Goal: Information Seeking & Learning: Learn about a topic

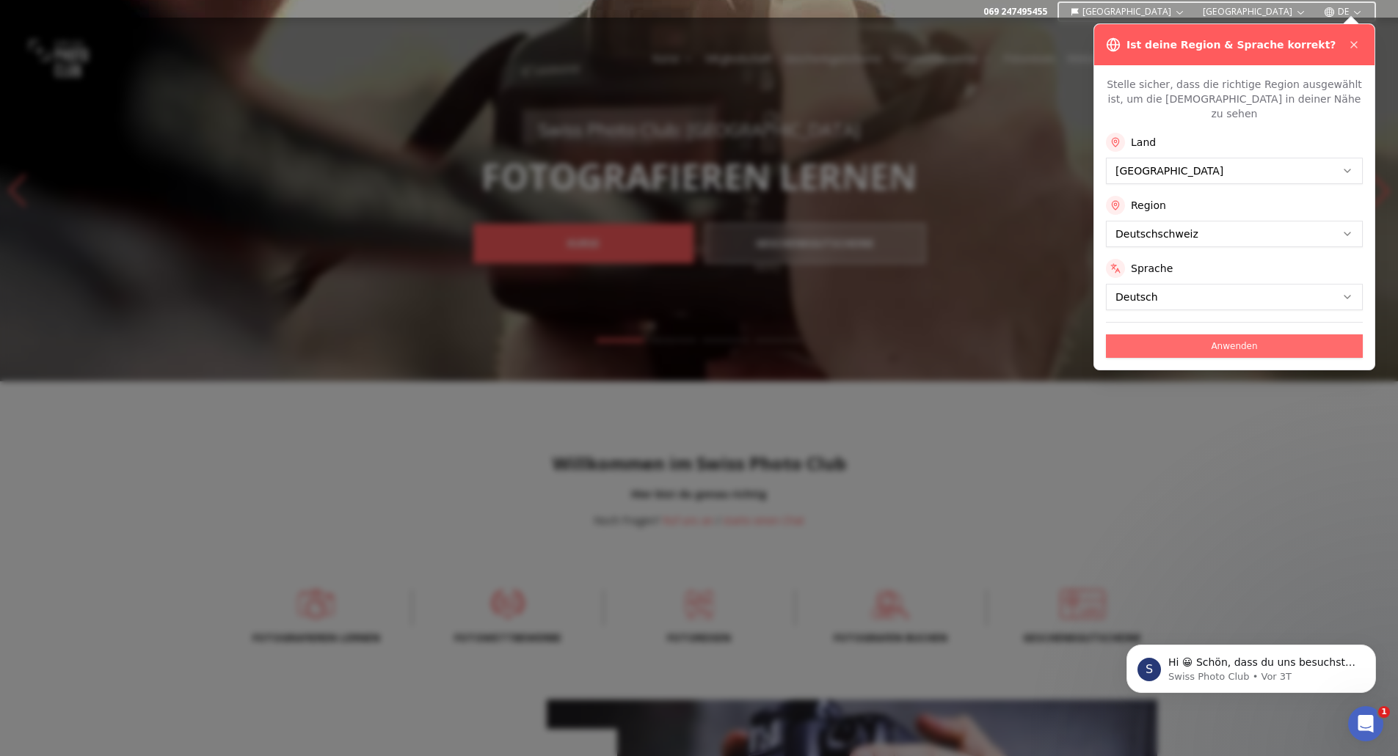
click at [687, 335] on button "Anwenden" at bounding box center [1234, 346] width 257 height 23
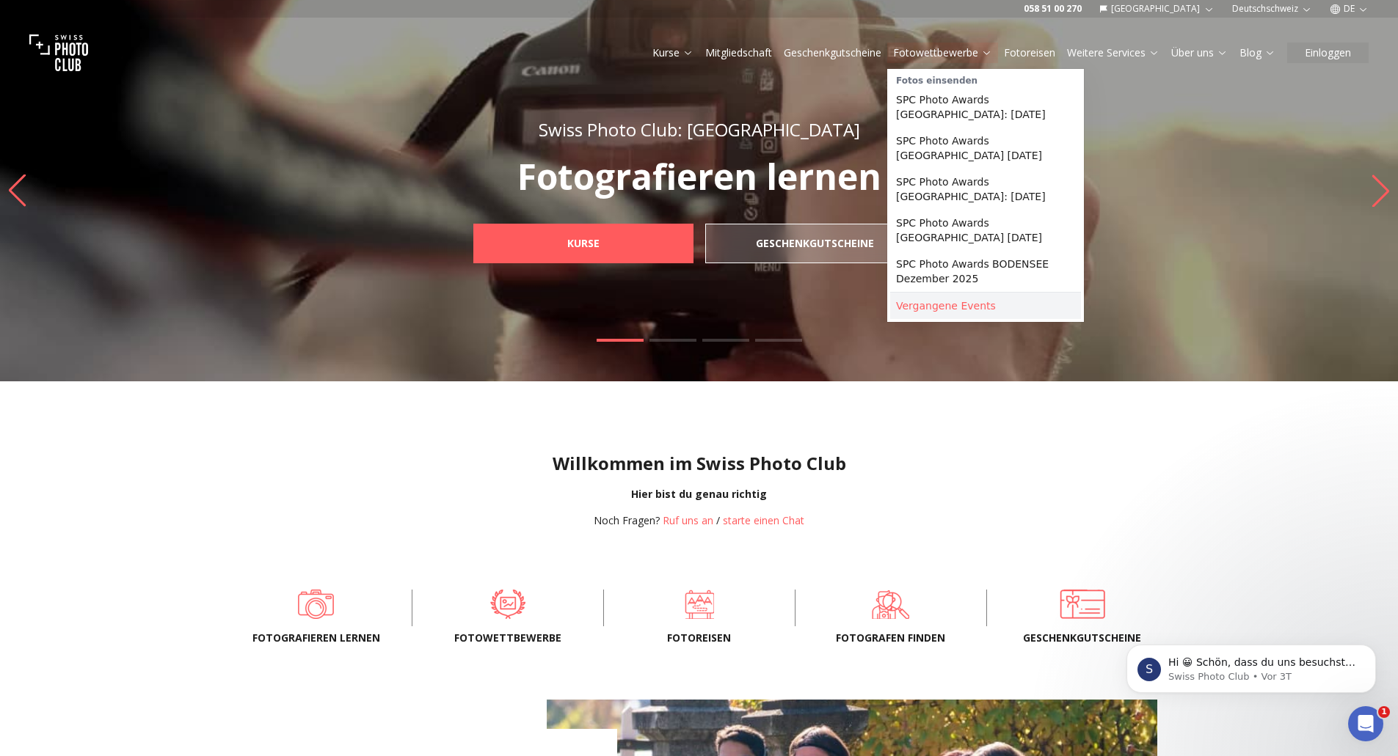
click at [687, 296] on link "Vergangene Events" at bounding box center [985, 306] width 191 height 26
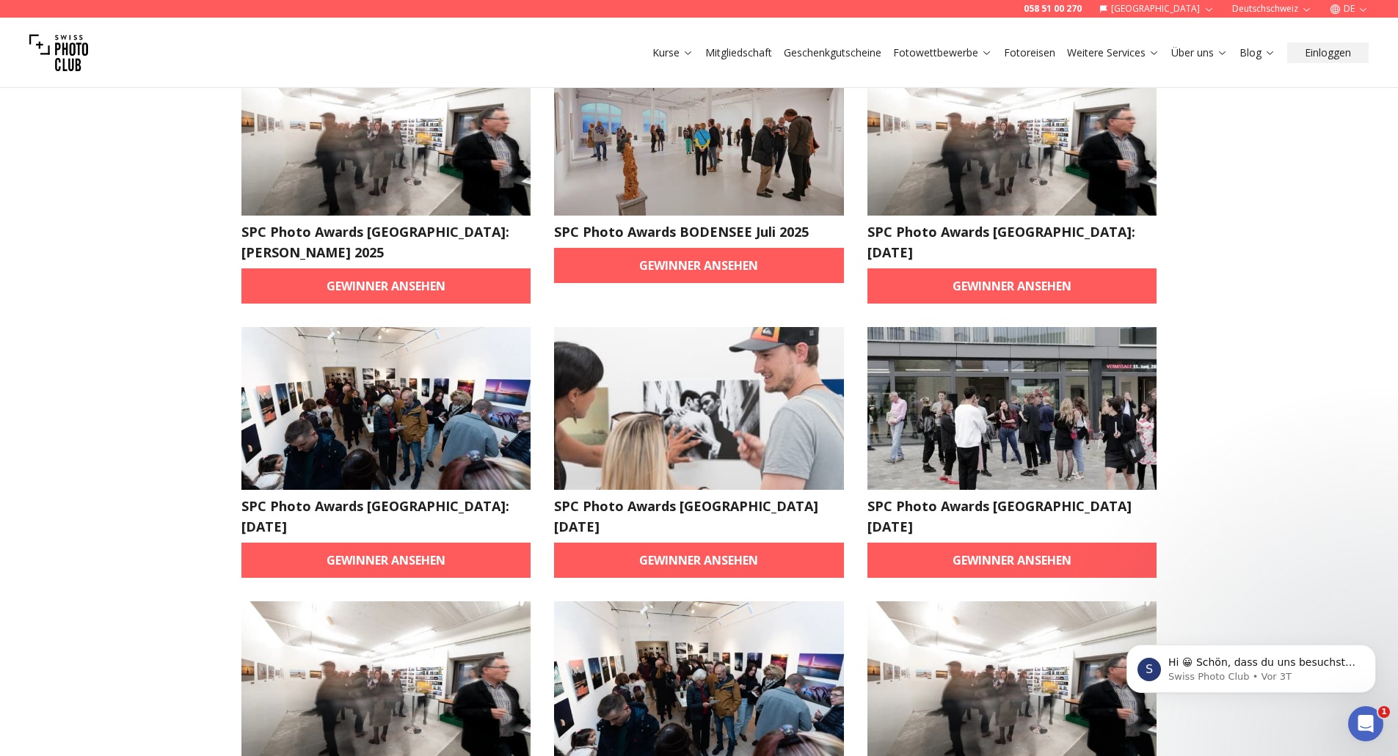
scroll to position [147, 0]
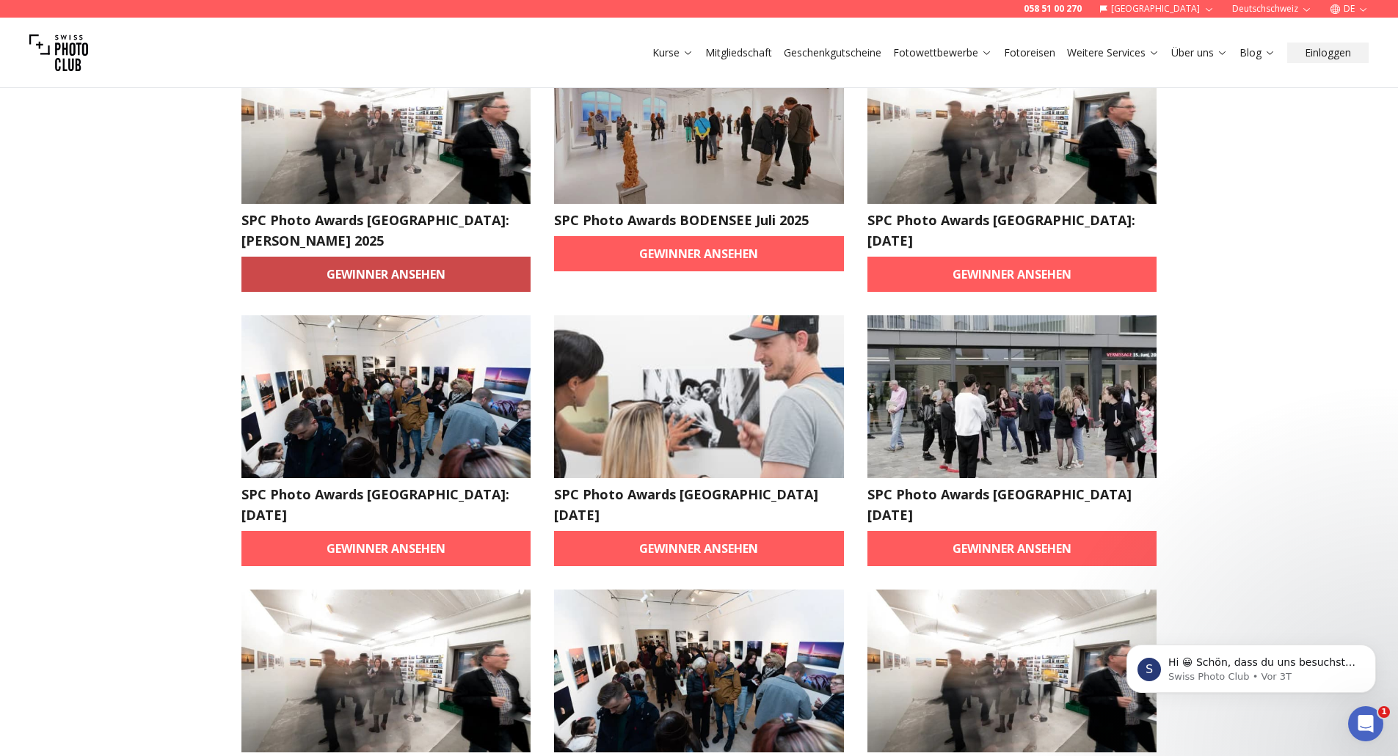
click at [398, 257] on link "Gewinner ansehen" at bounding box center [386, 274] width 290 height 35
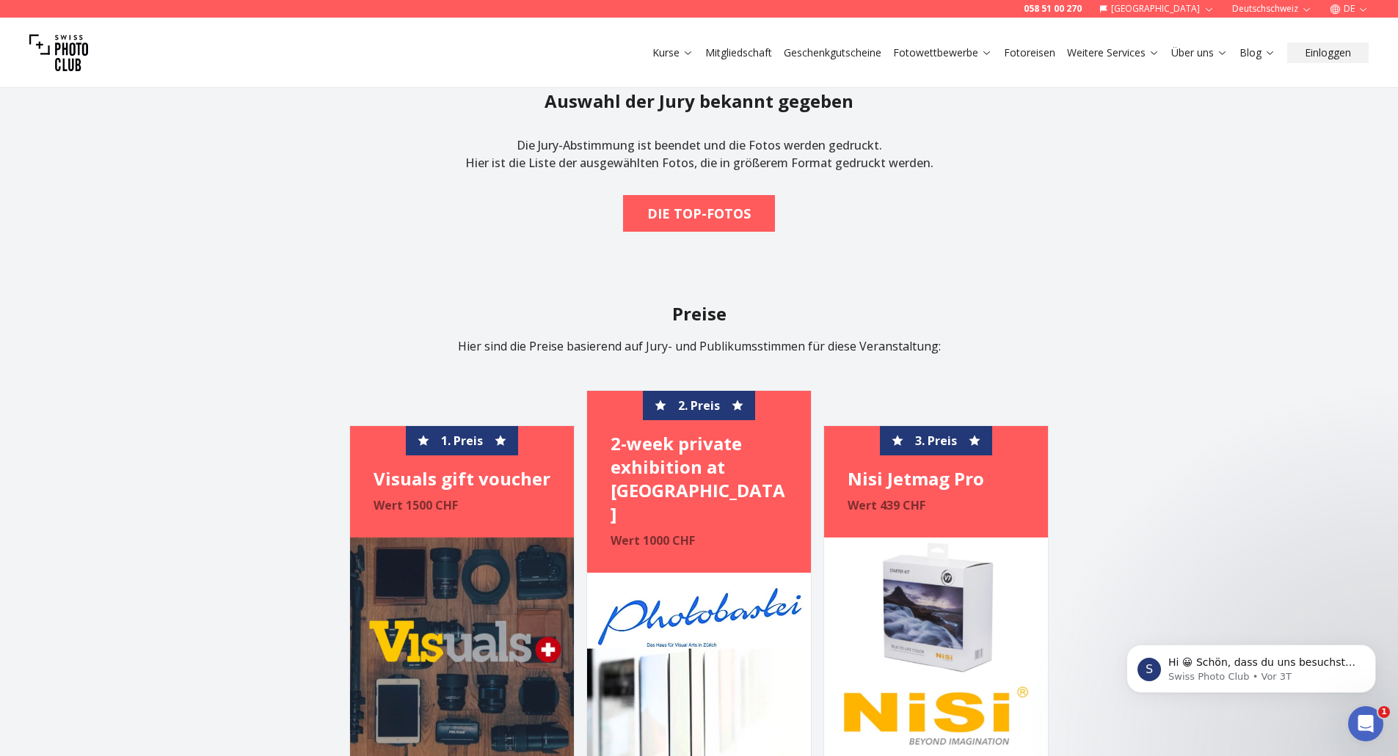
scroll to position [1394, 0]
